Goal: Browse casually: Explore the website without a specific task or goal

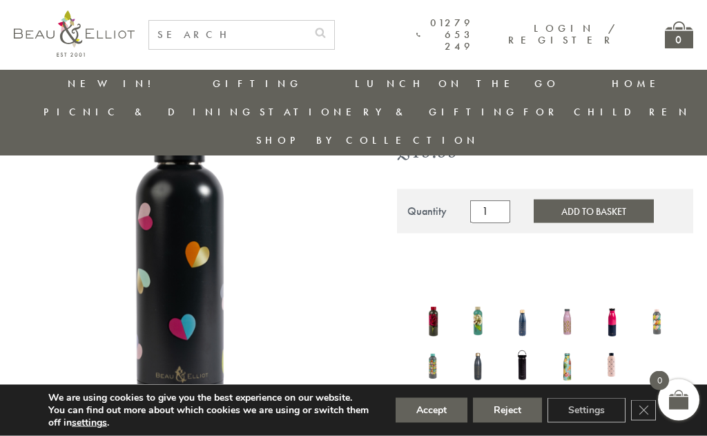
scroll to position [158, 0]
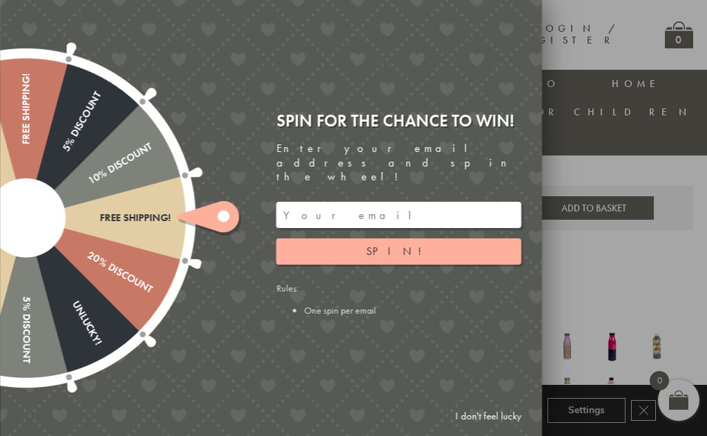
click at [403, 258] on span "Spin!" at bounding box center [399, 251] width 66 height 15
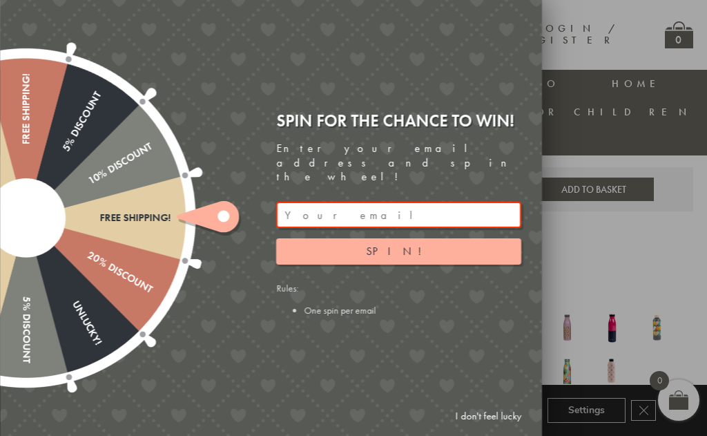
scroll to position [175, 0]
click at [489, 421] on link "I don't feel lucky" at bounding box center [488, 416] width 80 height 26
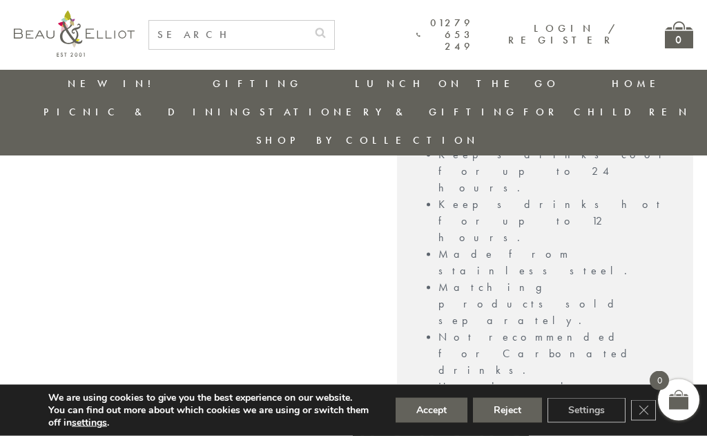
scroll to position [1001, 0]
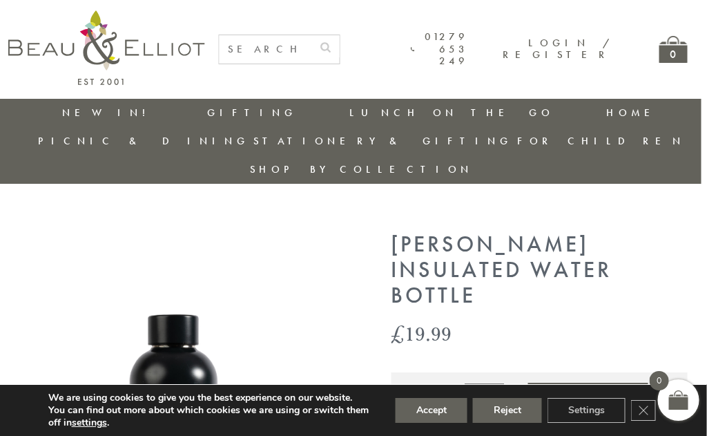
scroll to position [0, 6]
click at [220, 171] on link "Lunch On The Go" at bounding box center [282, 183] width 124 height 24
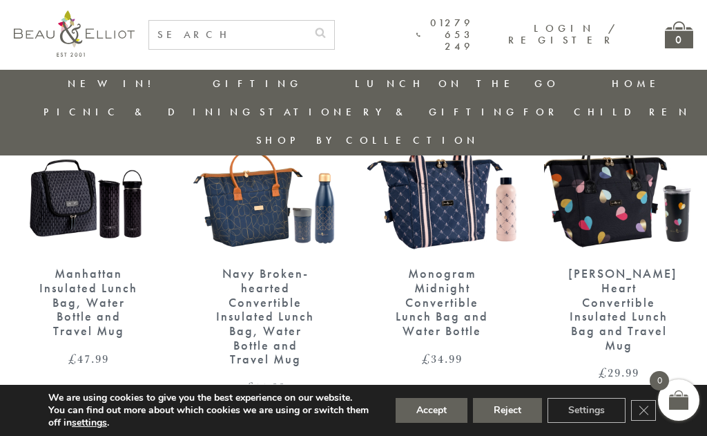
scroll to position [160, 0]
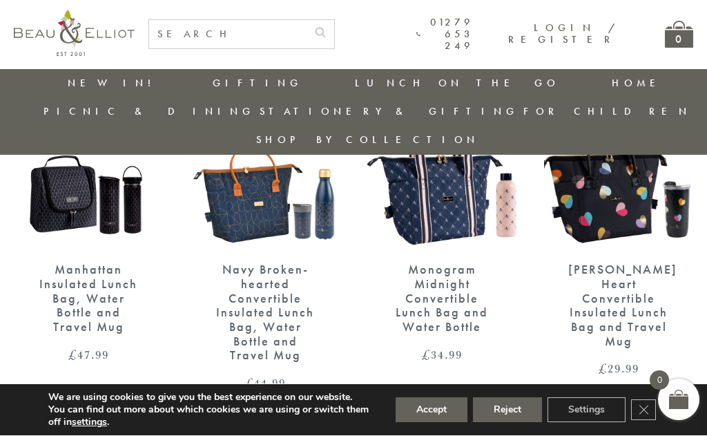
click at [638, 263] on div "[PERSON_NAME] Heart Convertible Insulated Lunch Bag and Travel Mug" at bounding box center [619, 306] width 101 height 86
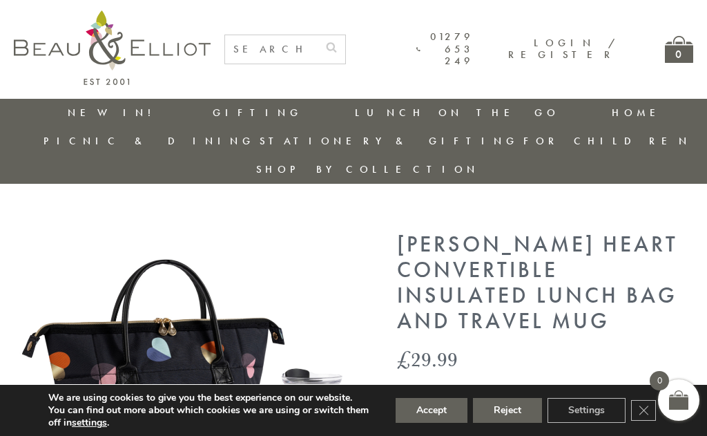
click at [519, 134] on link "Stationery & Gifting" at bounding box center [389, 141] width 259 height 14
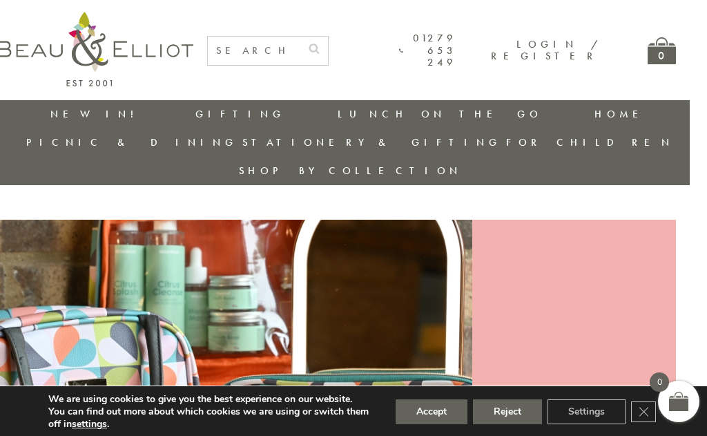
scroll to position [0, 17]
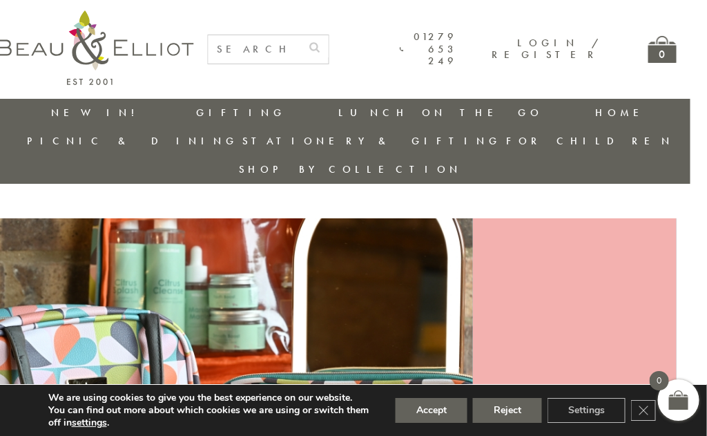
click at [645, 169] on link "Children's Drinks Bottles" at bounding box center [583, 187] width 124 height 36
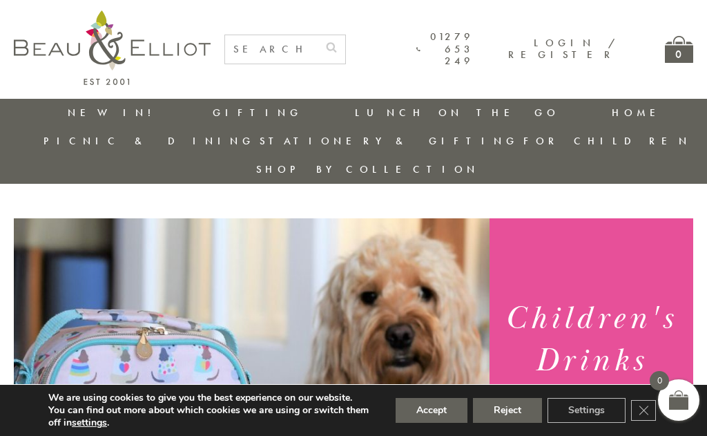
click at [662, 262] on link "Tableware" at bounding box center [599, 268] width 124 height 12
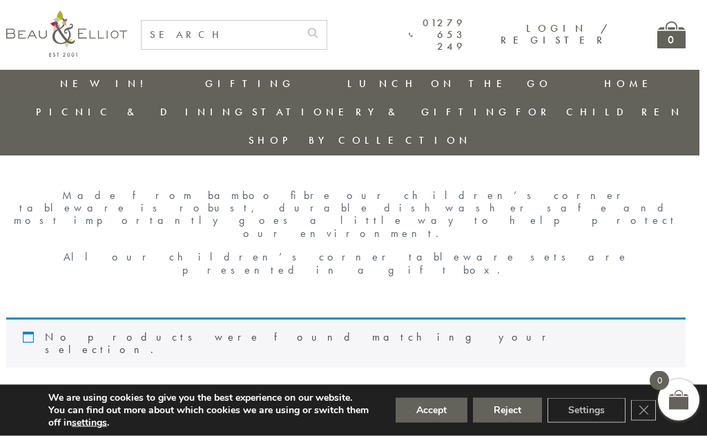
scroll to position [15, 8]
click at [654, 202] on link "Mother & Baby" at bounding box center [592, 214] width 124 height 24
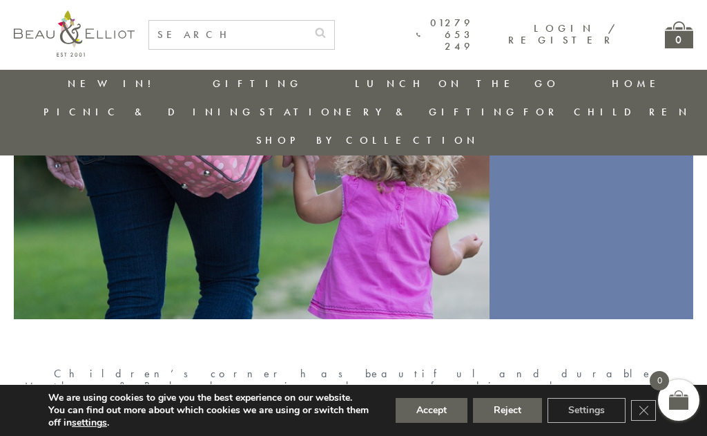
scroll to position [280, 0]
